Goal: Task Accomplishment & Management: Complete application form

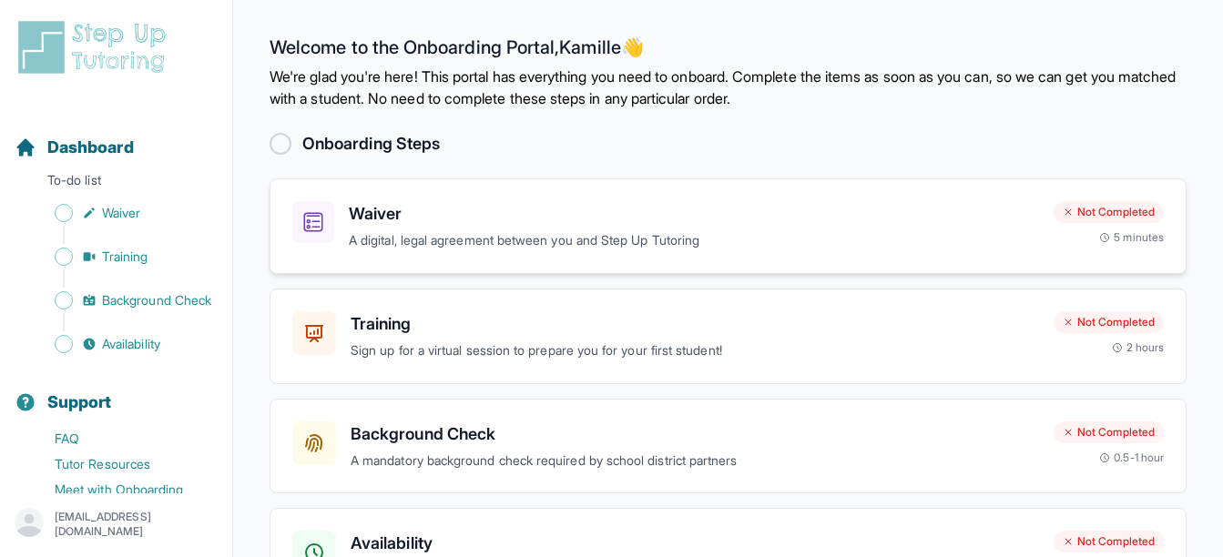
click at [843, 236] on p "A digital, legal agreement between you and Step Up Tutoring" at bounding box center [694, 240] width 690 height 21
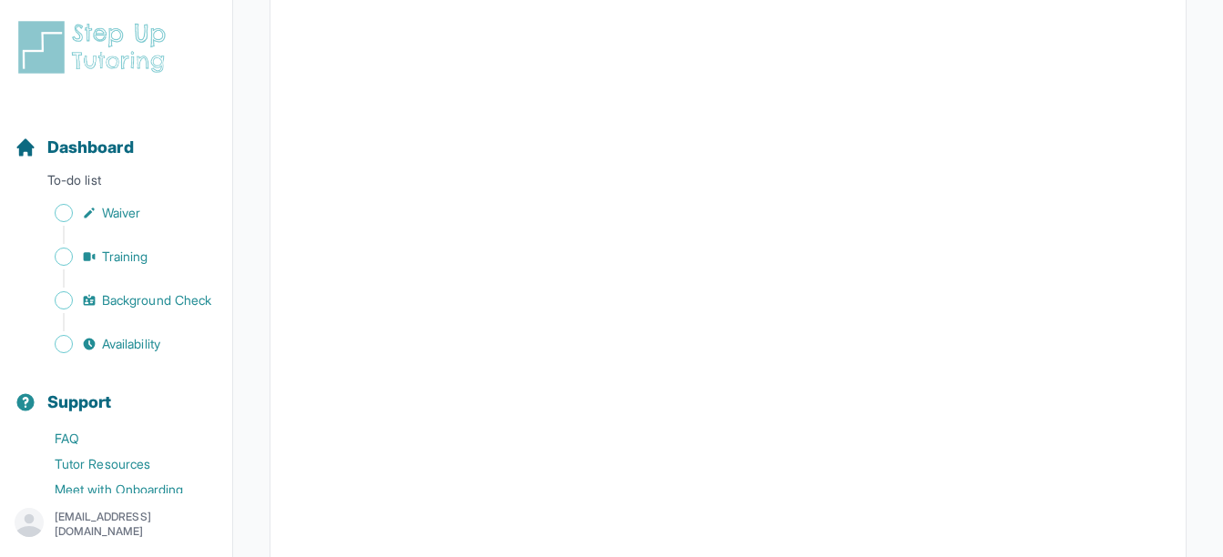
scroll to position [698, 0]
drag, startPoint x: 1218, startPoint y: 157, endPoint x: 1183, endPoint y: 191, distance: 48.3
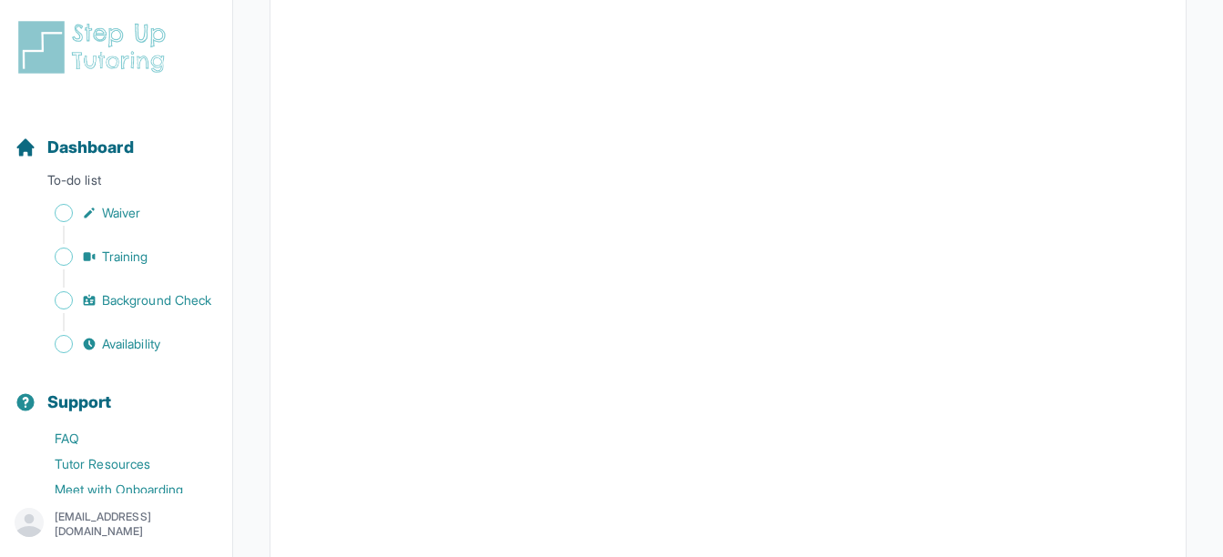
scroll to position [2054, 0]
drag, startPoint x: 1229, startPoint y: 314, endPoint x: 1167, endPoint y: 446, distance: 145.8
drag, startPoint x: 1230, startPoint y: 353, endPoint x: 1186, endPoint y: 472, distance: 127.0
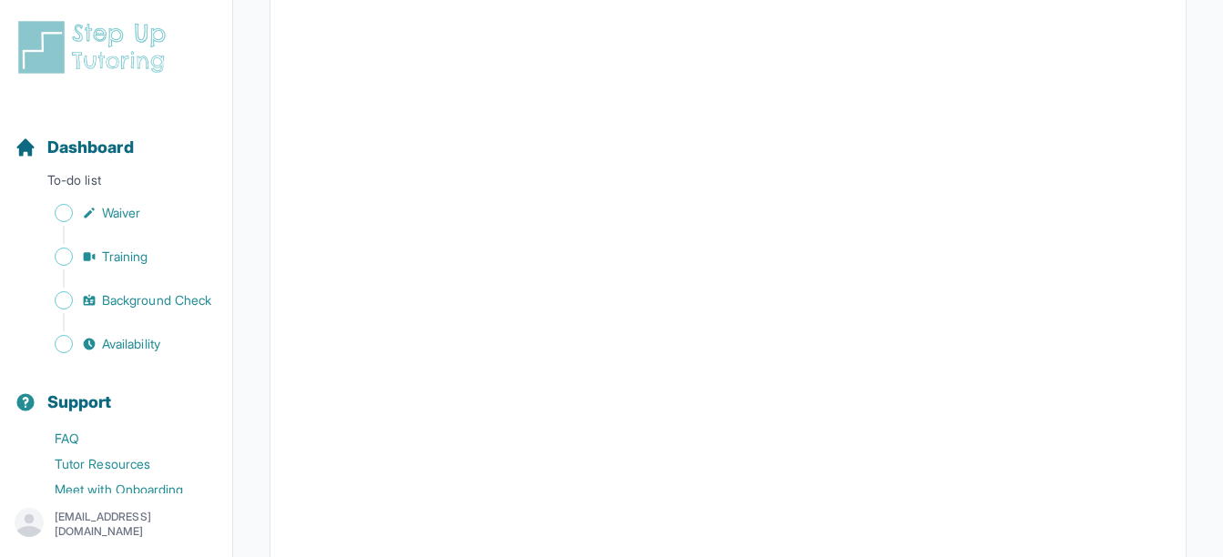
scroll to position [3268, 0]
click at [90, 180] on p "To-do list" at bounding box center [116, 183] width 218 height 25
click at [114, 178] on p "To-do list" at bounding box center [116, 183] width 218 height 25
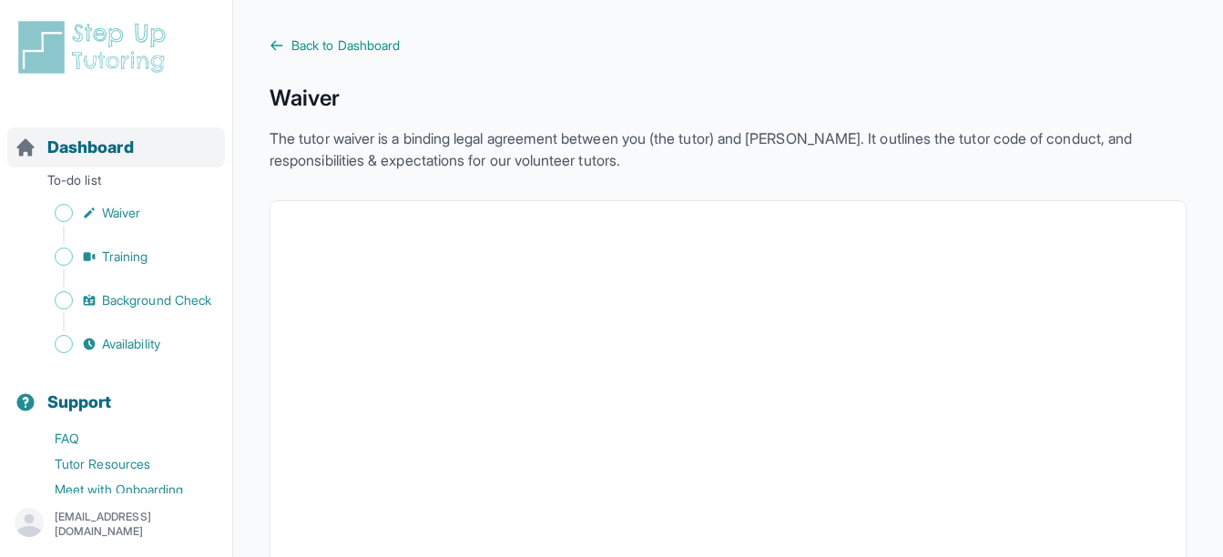
click at [121, 148] on span "Dashboard" at bounding box center [90, 147] width 86 height 25
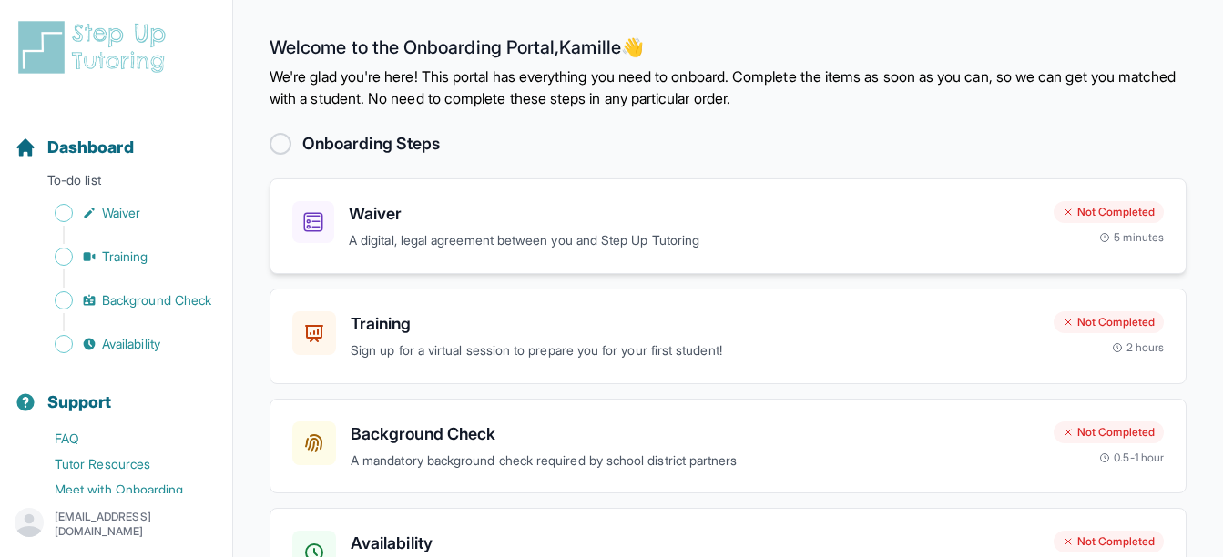
click at [867, 229] on div "Waiver A digital, legal agreement between you and Step Up Tutoring" at bounding box center [694, 226] width 690 height 50
click at [594, 215] on h3 "Waiver" at bounding box center [694, 213] width 690 height 25
